Goal: Find specific page/section: Find specific page/section

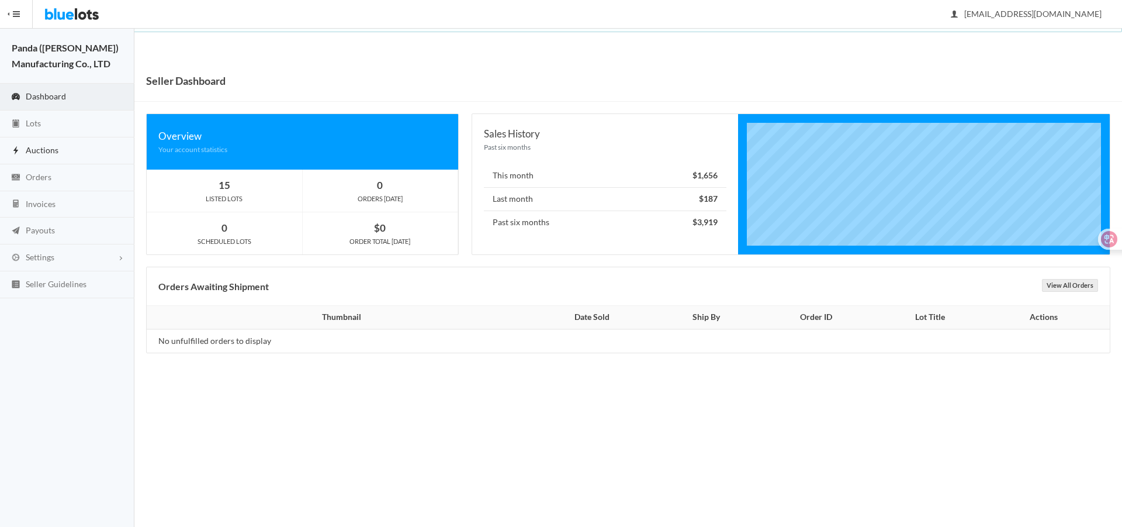
click at [102, 137] on link "Auctions" at bounding box center [67, 150] width 134 height 27
click at [107, 120] on link "Lots" at bounding box center [67, 123] width 134 height 27
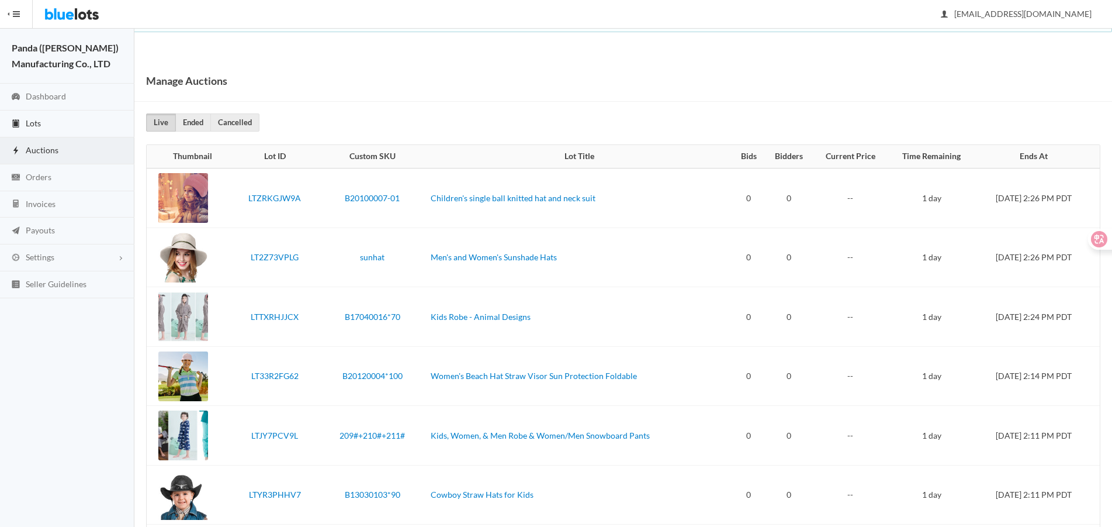
drag, startPoint x: 63, startPoint y: 126, endPoint x: 78, endPoint y: 126, distance: 15.2
click at [63, 126] on link "Lots" at bounding box center [67, 123] width 134 height 27
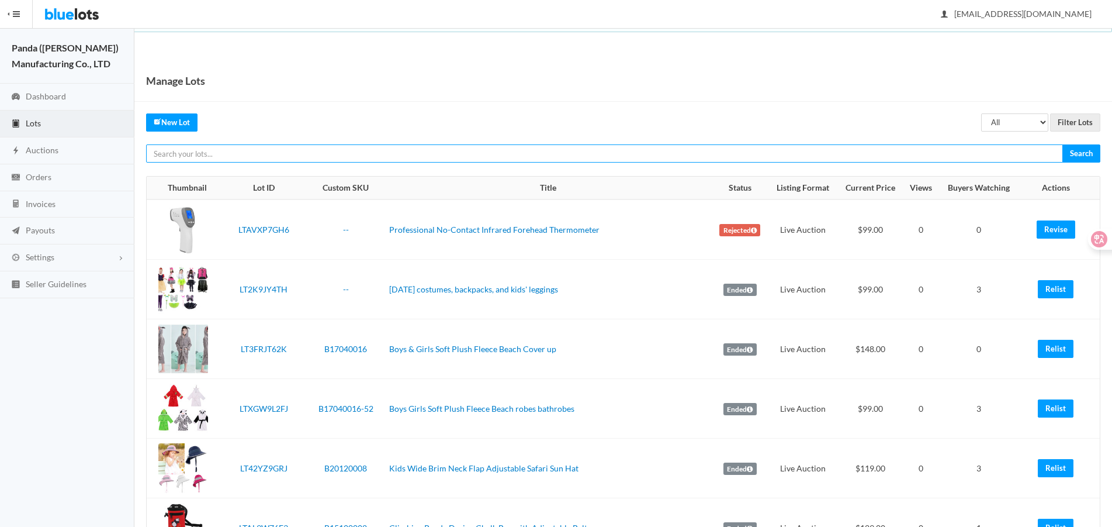
click at [442, 146] on input "text" at bounding box center [604, 153] width 917 height 18
paste input "LTHYWVZFJ9"
type input "LTHYWVZFJ9"
click at [1063, 144] on input "Search" at bounding box center [1082, 153] width 38 height 18
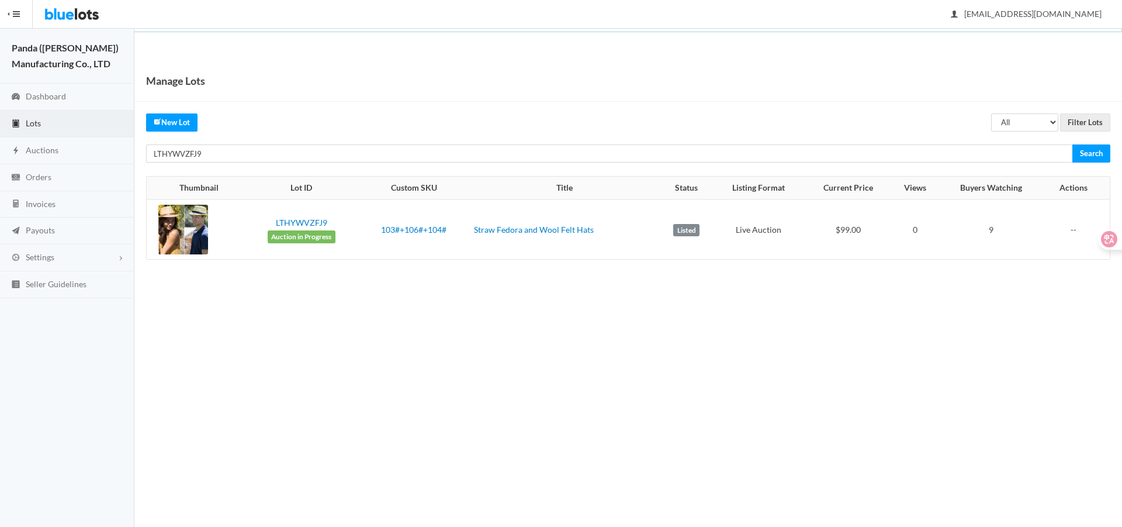
click at [728, 163] on div "Manage Lots All Draft Unreviewed Rejected Scheduled Listed Sold Ended Filter Lo…" at bounding box center [628, 171] width 988 height 223
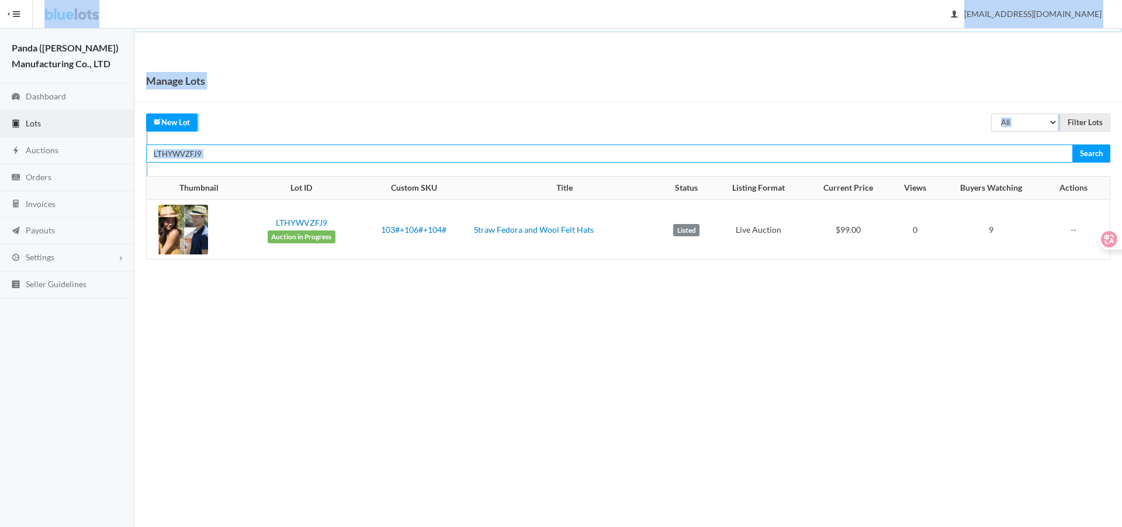
click at [736, 148] on input "LTHYWVZFJ9" at bounding box center [609, 153] width 927 height 18
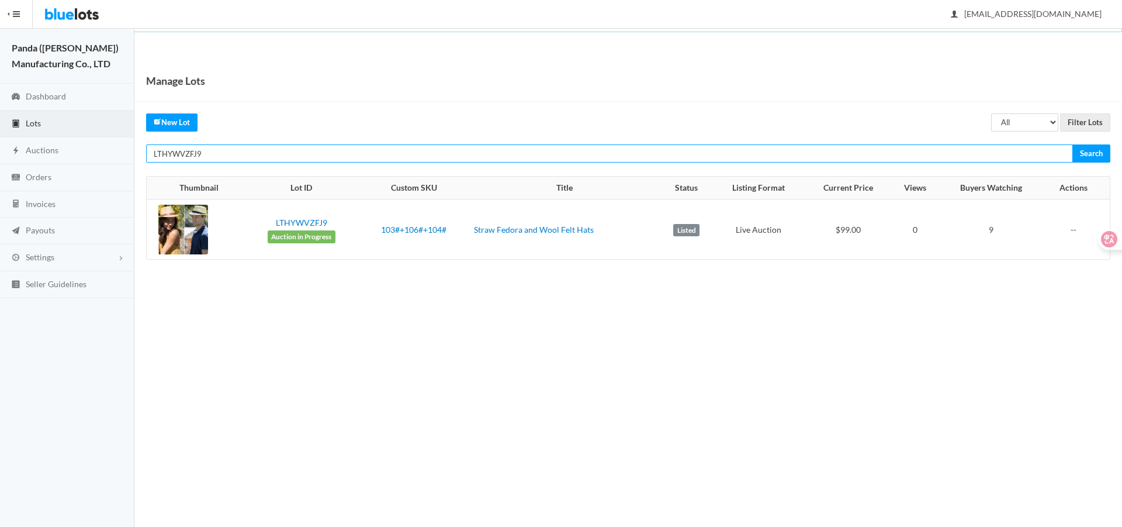
paste input "LTGKGPZ2Y6"
paste input "text"
type input "LTGKGPZ2Y6"
click at [1073, 144] on input "Search" at bounding box center [1092, 153] width 38 height 18
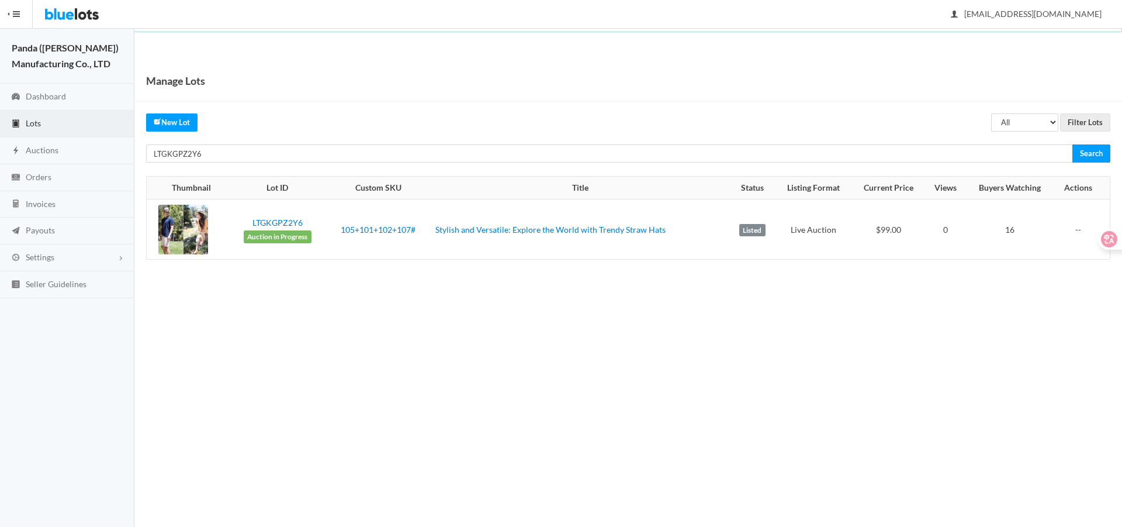
click at [876, 166] on div "Manage Lots All Draft Unreviewed Rejected Scheduled Listed Sold Ended Filter Lo…" at bounding box center [628, 171] width 988 height 223
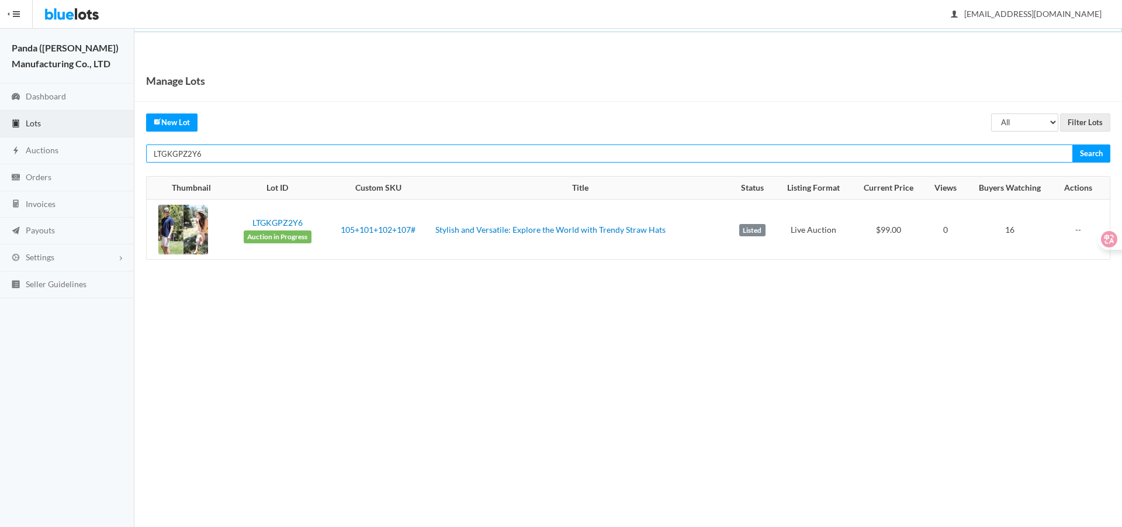
click at [874, 156] on input "LTGKGPZ2Y6" at bounding box center [609, 153] width 927 height 18
paste input "J2P3G93J"
type input "LTJ2P3G93J"
click at [1073, 144] on input "Search" at bounding box center [1092, 153] width 38 height 18
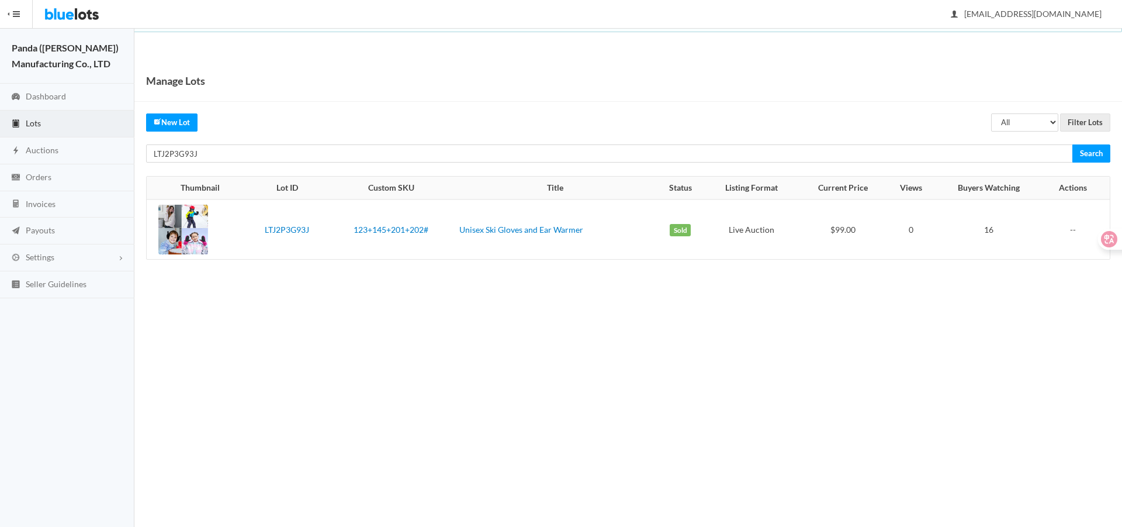
click at [928, 136] on div "Manage Lots All Draft Unreviewed Rejected Scheduled Listed Sold Ended Filter Lo…" at bounding box center [628, 171] width 988 height 223
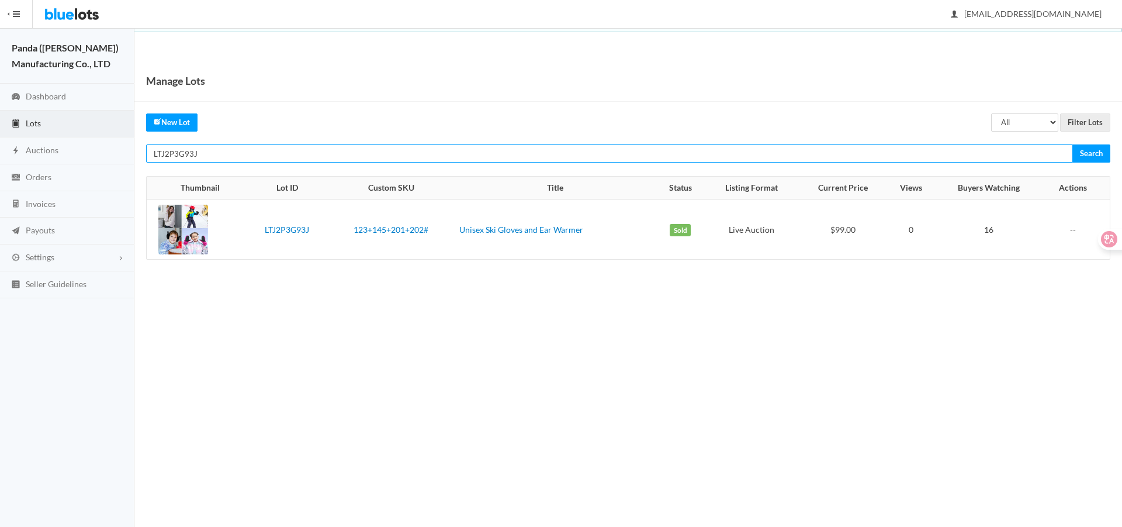
click at [936, 153] on input "LTJ2P3G93J" at bounding box center [609, 153] width 927 height 18
paste input "W267TYVR"
type input "LTW267TYVR"
click at [1073, 144] on input "Search" at bounding box center [1092, 153] width 38 height 18
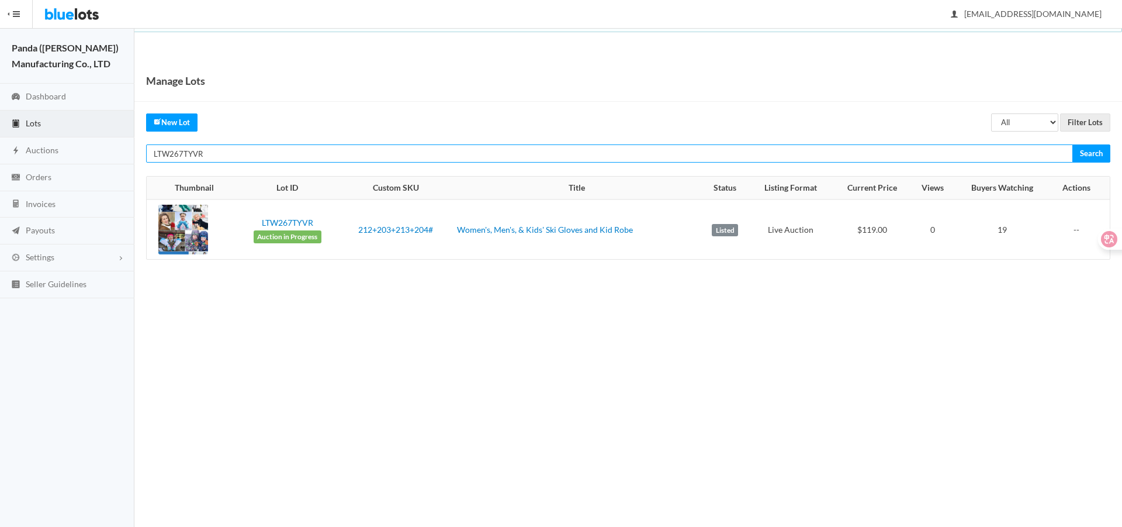
click at [926, 147] on input "LTW267TYVR" at bounding box center [609, 153] width 927 height 18
paste input "JY7PCV9L"
type input "LTJY7PCV9L"
click at [1073, 144] on input "Search" at bounding box center [1092, 153] width 38 height 18
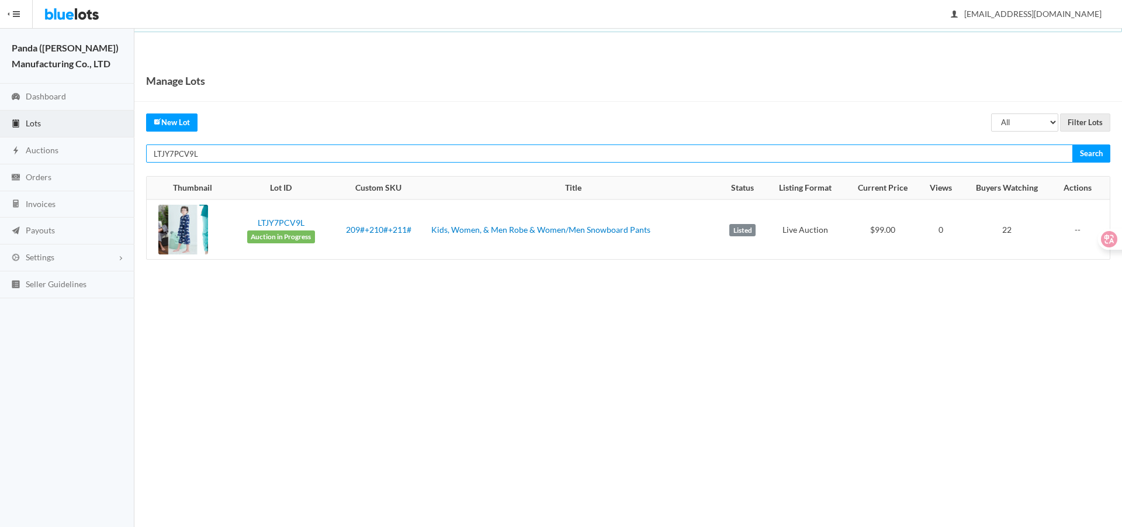
click at [931, 148] on input "LTJY7PCV9L" at bounding box center [609, 153] width 927 height 18
paste input "RJV9PYR9"
type input "LTRJV9PYR9"
click at [1073, 144] on input "Search" at bounding box center [1092, 153] width 38 height 18
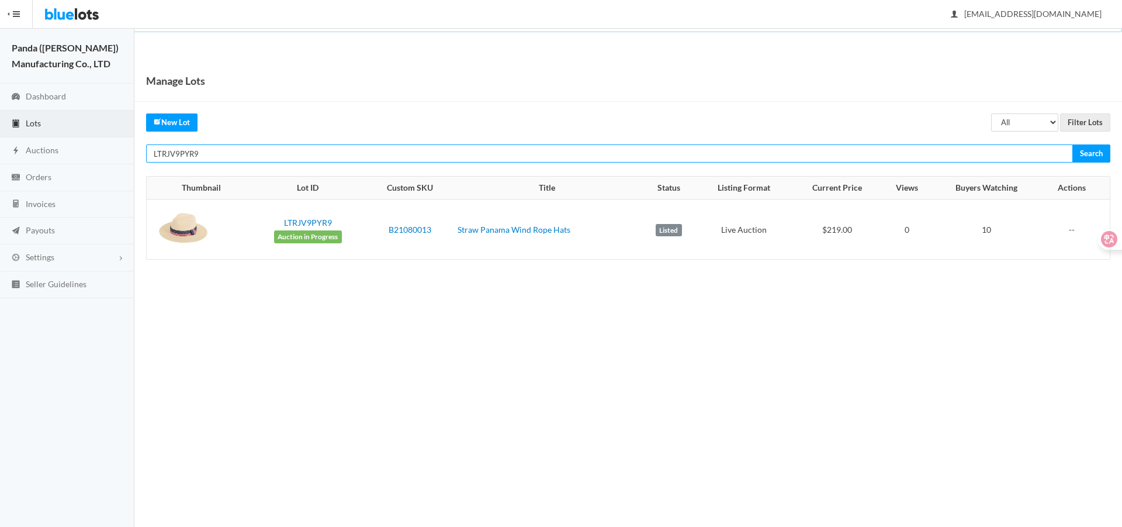
click at [875, 153] on input "LTRJV9PYR9" at bounding box center [609, 153] width 927 height 18
paste input "KC47T9J6"
type input "LTKC47T9J6"
click at [1073, 144] on input "Search" at bounding box center [1092, 153] width 38 height 18
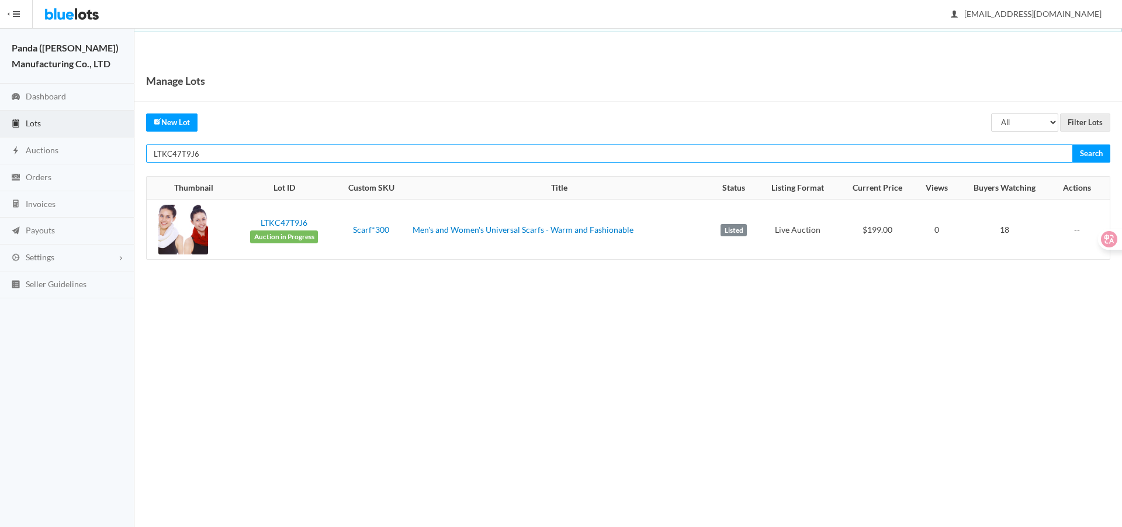
click at [876, 148] on input "LTKC47T9J6" at bounding box center [609, 153] width 927 height 18
paste input "33R2FG62"
type input "LT33R2FG62"
click at [1073, 144] on input "Search" at bounding box center [1092, 153] width 38 height 18
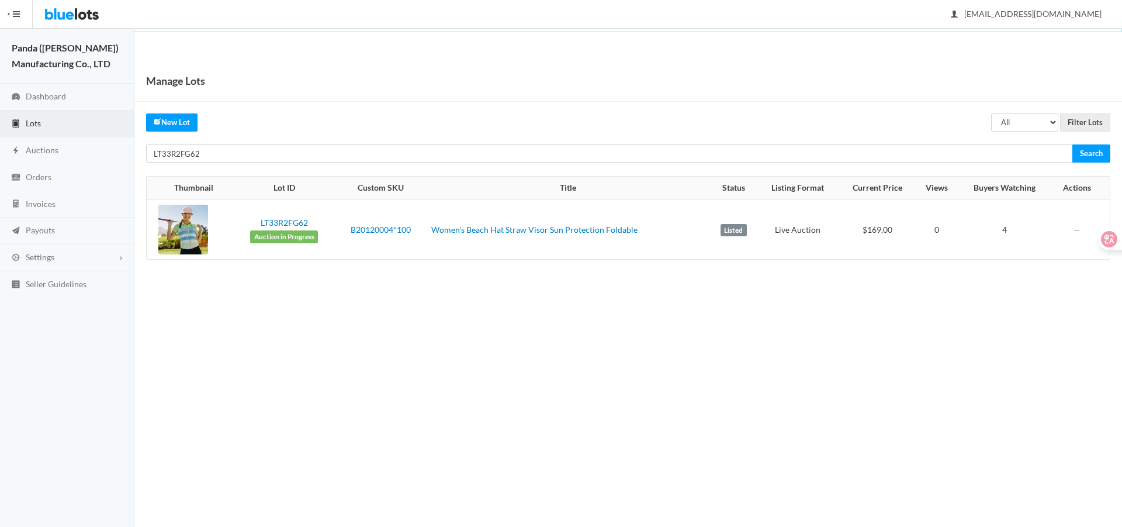
click at [845, 139] on div "Manage Lots All Draft Unreviewed Rejected Scheduled Listed Sold Ended Filter Lo…" at bounding box center [628, 171] width 988 height 223
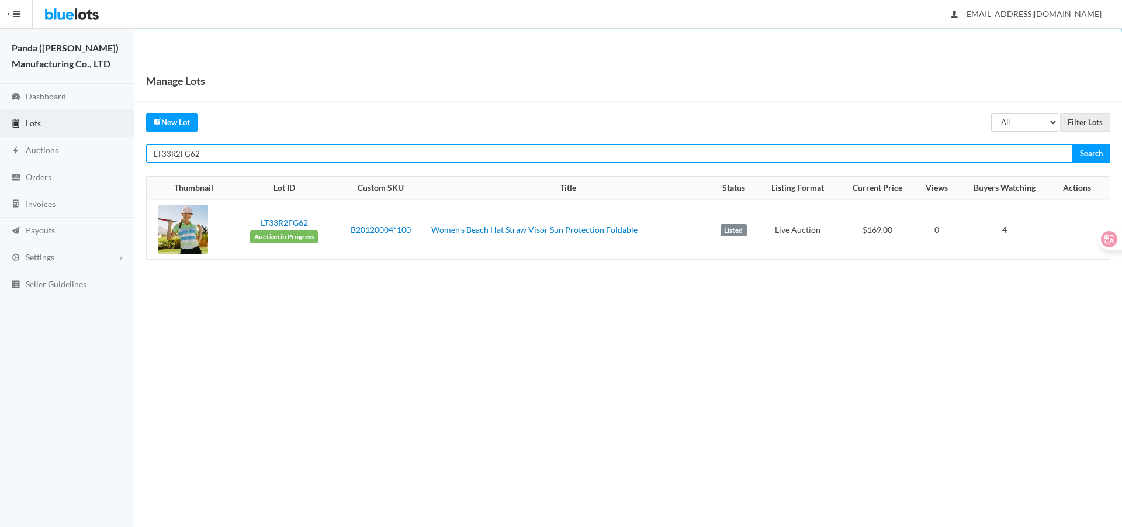
click at [857, 151] on input "LT33R2FG62" at bounding box center [609, 153] width 927 height 18
paste input "RR4PR"
type input "LT3RR4PR62"
click at [1073, 144] on input "Search" at bounding box center [1092, 153] width 38 height 18
click at [767, 157] on input "LT3RR4PR62" at bounding box center [609, 153] width 927 height 18
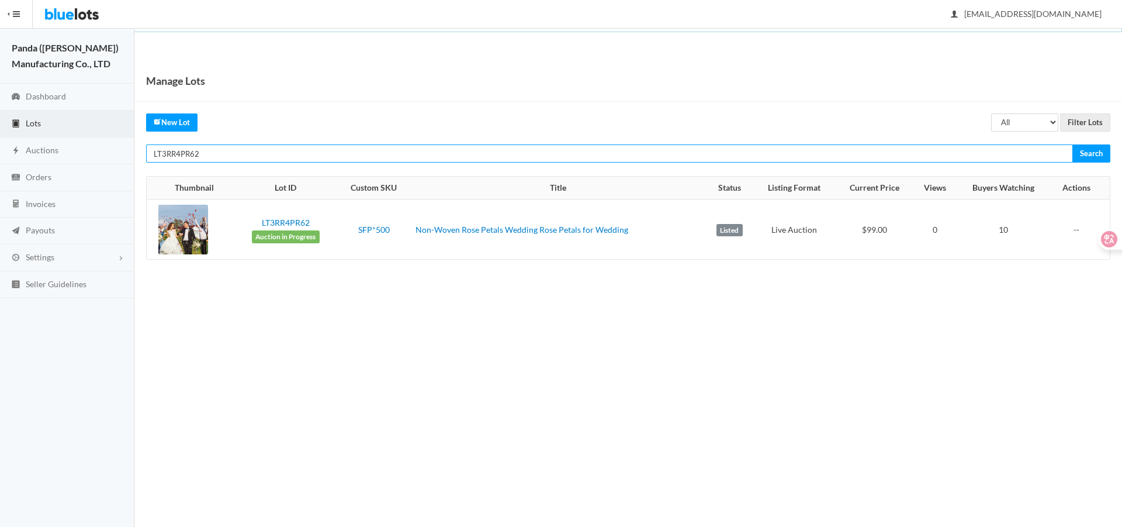
paste input "CJJH7CWW"
type input "LTCJJH7CWW"
click at [1073, 144] on input "Search" at bounding box center [1092, 153] width 38 height 18
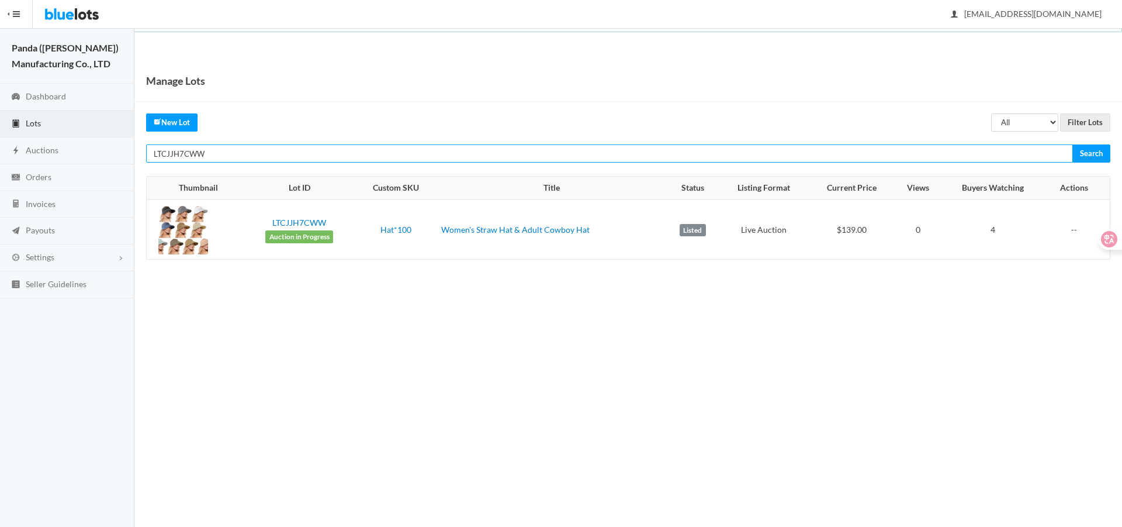
click at [934, 149] on input "LTCJJH7CWW" at bounding box center [609, 153] width 927 height 18
paste input "2Z73VPLG"
type input "LT2Z73VPLG"
click at [1073, 144] on input "Search" at bounding box center [1092, 153] width 38 height 18
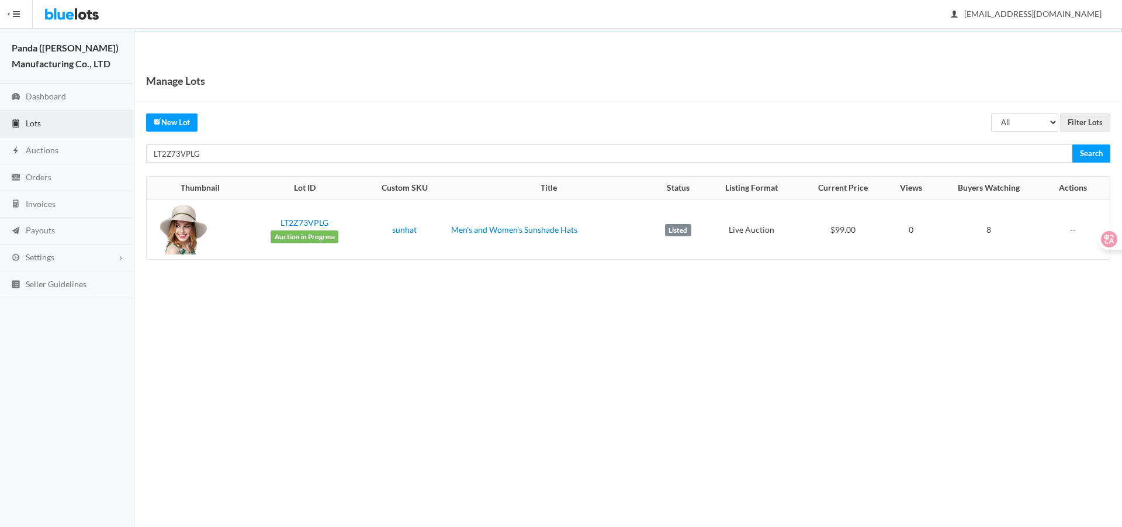
click at [851, 134] on div "Manage Lots All Draft Unreviewed Rejected Scheduled Listed Sold Ended Filter Lo…" at bounding box center [628, 171] width 988 height 223
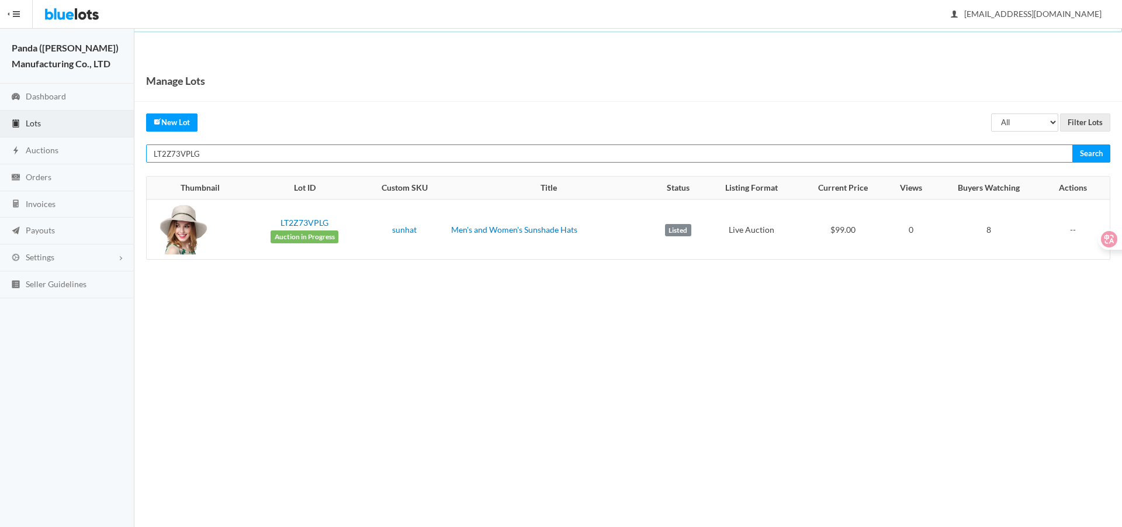
click at [858, 156] on input "LT2Z73VPLG" at bounding box center [609, 153] width 927 height 18
paste input "9JG2WZ72"
type input "LT9JG2WZ72"
click at [1073, 144] on input "Search" at bounding box center [1092, 153] width 38 height 18
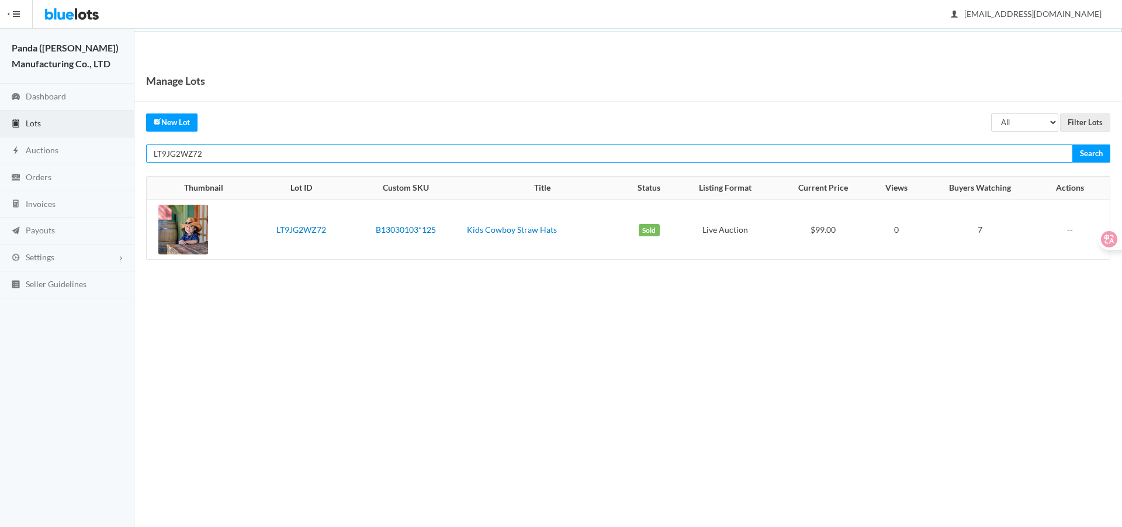
click at [938, 148] on input "LT9JG2WZ72" at bounding box center [609, 153] width 927 height 18
paste input "YR3PHHV7"
type input "LTYR3PHHV7"
click at [1073, 144] on input "Search" at bounding box center [1092, 153] width 38 height 18
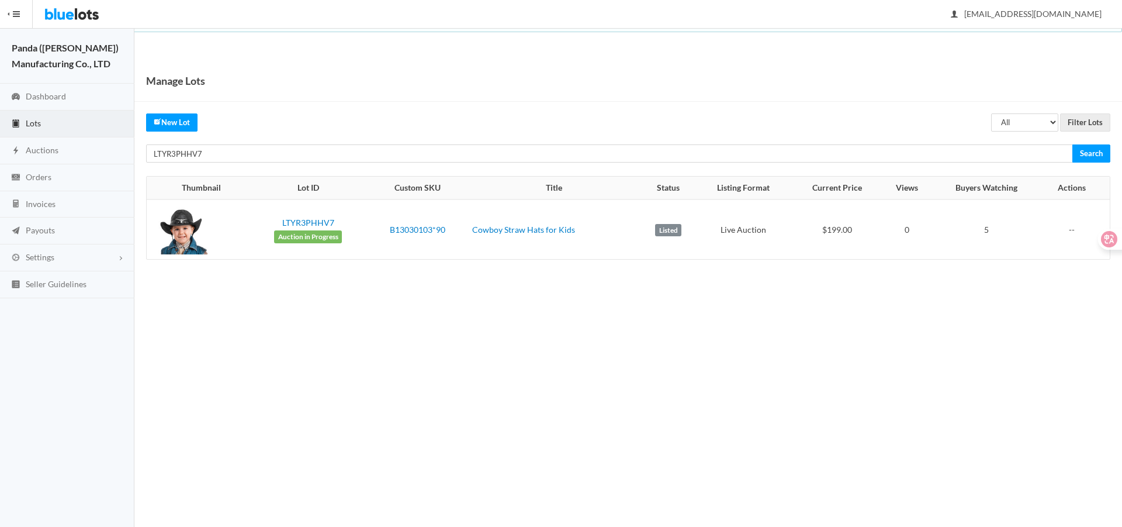
click at [890, 139] on div "Manage Lots All Draft Unreviewed Rejected Scheduled Listed Sold Ended Filter Lo…" at bounding box center [628, 171] width 988 height 223
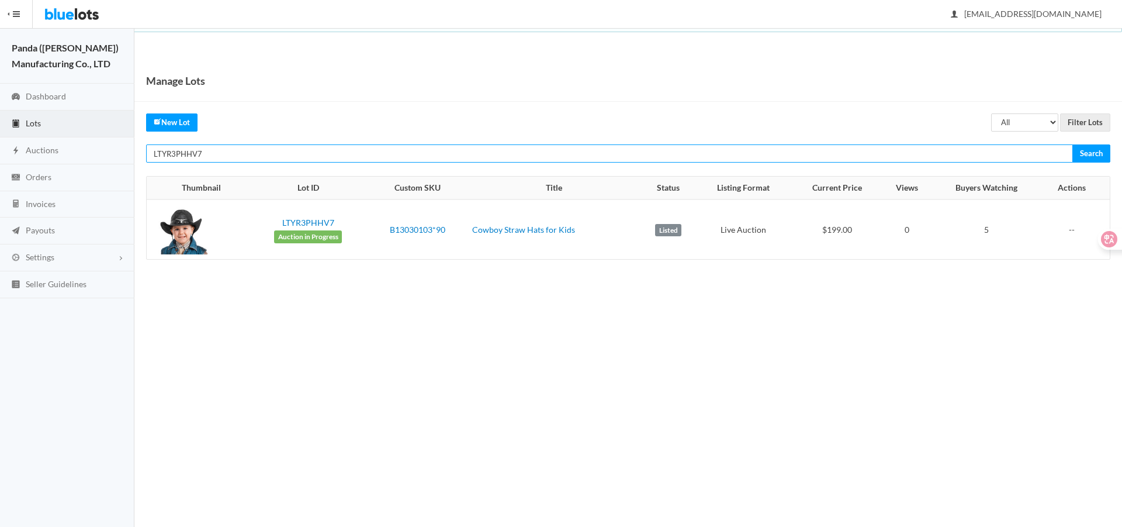
click at [895, 154] on input "LTYR3PHHV7" at bounding box center [609, 153] width 927 height 18
paste input "A674JYLF"
type input "LTA674JYLF"
click at [1073, 144] on input "Search" at bounding box center [1092, 153] width 38 height 18
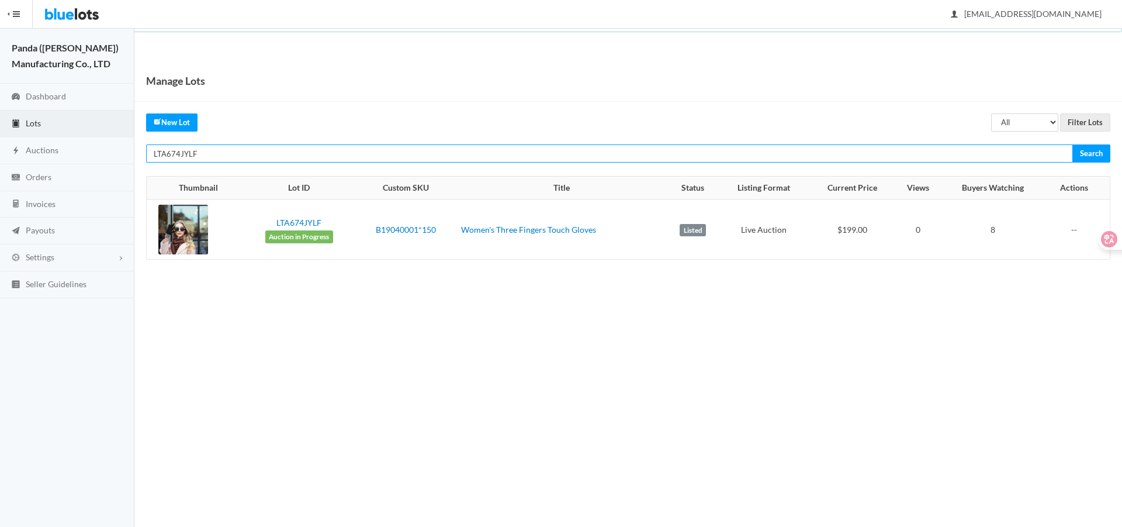
click at [837, 154] on input "LTA674JYLF" at bounding box center [609, 153] width 927 height 18
paste input "TXRHJJCX"
type input "LTTXRHJJCX"
click at [1073, 144] on input "Search" at bounding box center [1092, 153] width 38 height 18
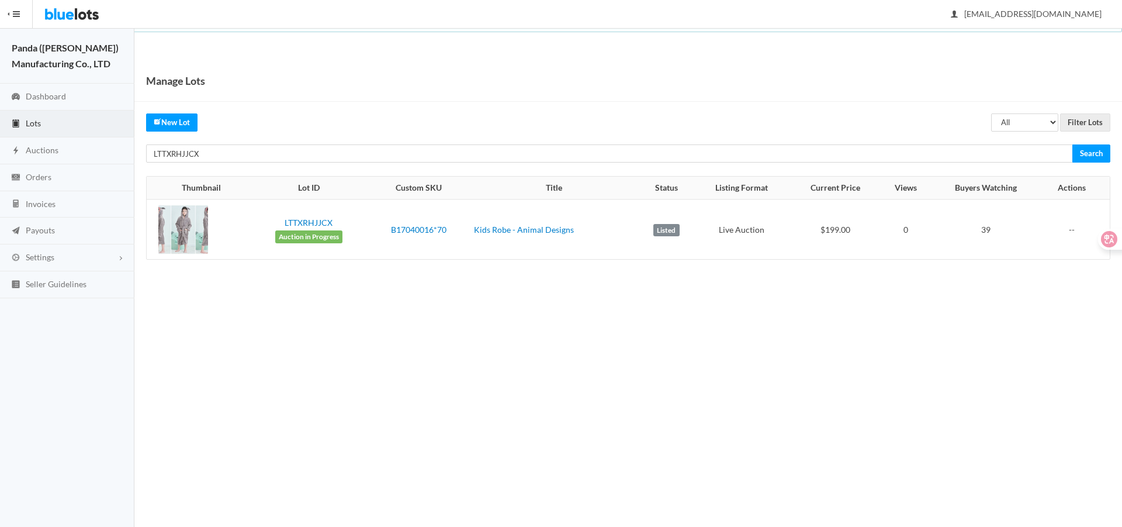
click at [816, 140] on div "Manage Lots All Draft Unreviewed Rejected Scheduled Listed Sold Ended Filter Lo…" at bounding box center [628, 171] width 988 height 223
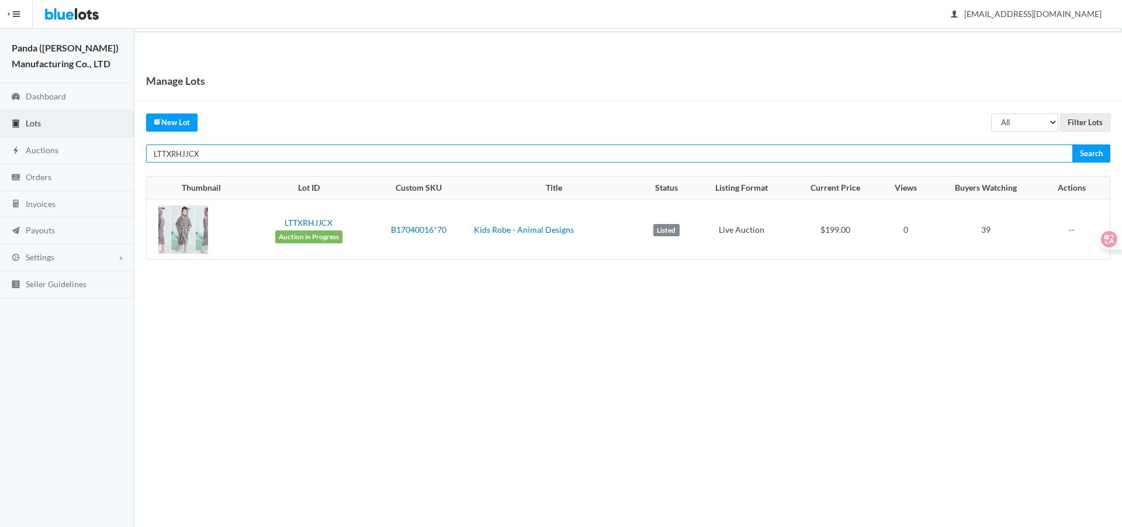
click at [823, 155] on input "LTTXRHJJCX" at bounding box center [609, 153] width 927 height 18
paste input "ZRKGJW9A"
type input "LTZRKGJW9A"
click at [1073, 144] on input "Search" at bounding box center [1092, 153] width 38 height 18
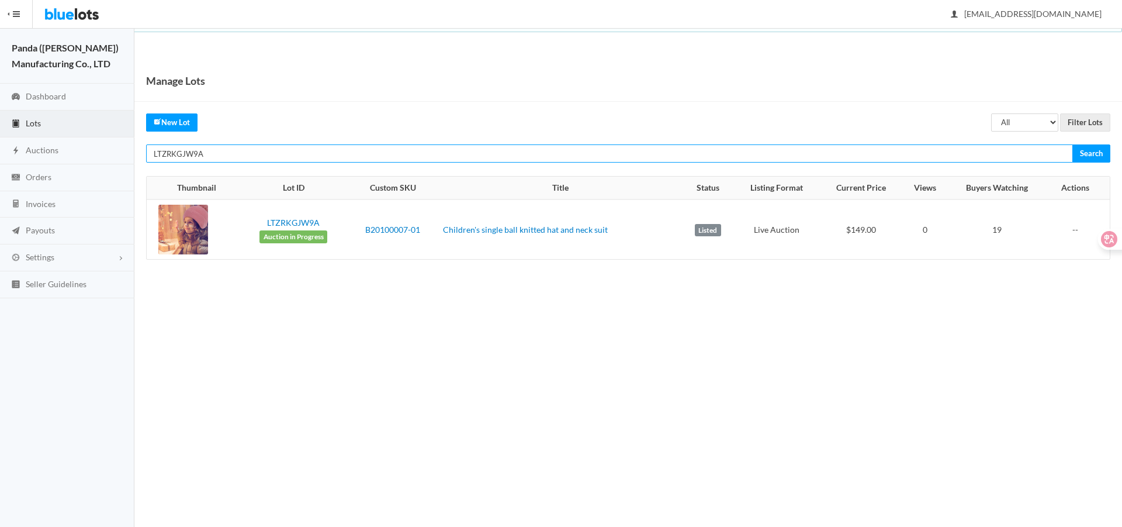
click at [822, 155] on input "LTZRKGJW9A" at bounding box center [609, 153] width 927 height 18
paste input "HWKRTWVH"
type input "LTHWKRTWVH"
click at [1073, 144] on input "Search" at bounding box center [1092, 153] width 38 height 18
